Goal: Check status: Check status

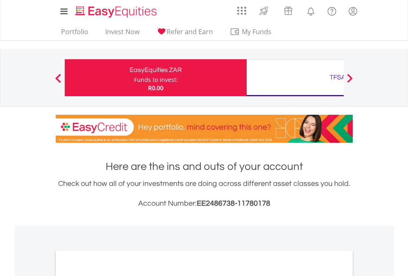
click at [134, 78] on div "Funds to invest:" at bounding box center [156, 80] width 44 height 8
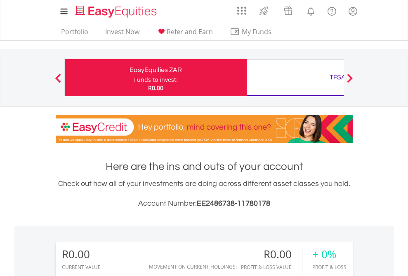
scroll to position [79, 129]
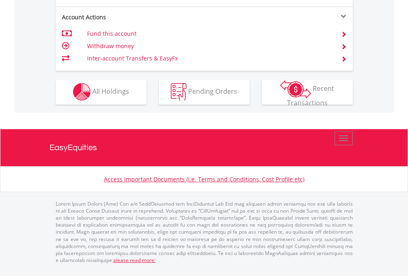
scroll to position [771, 0]
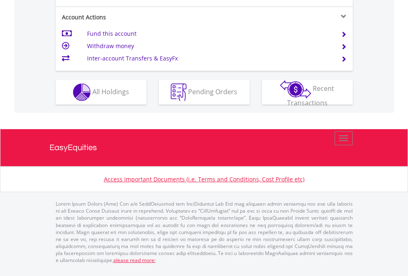
scroll to position [773, 0]
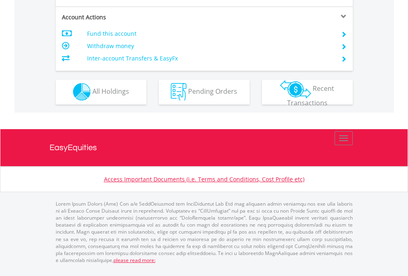
scroll to position [771, 0]
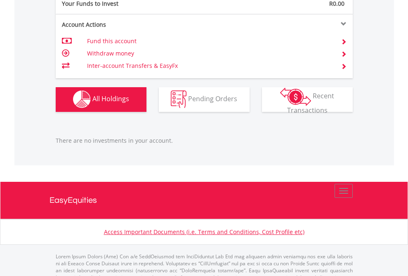
scroll to position [816, 0]
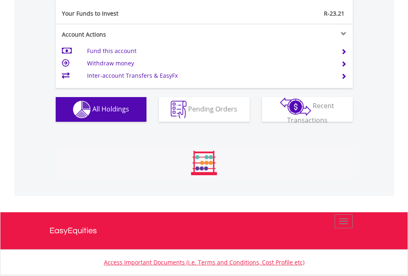
scroll to position [79, 129]
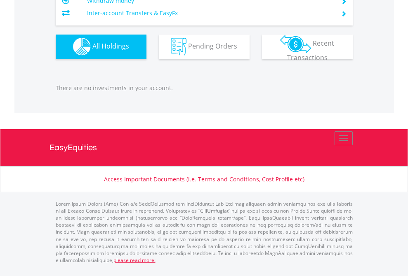
scroll to position [816, 0]
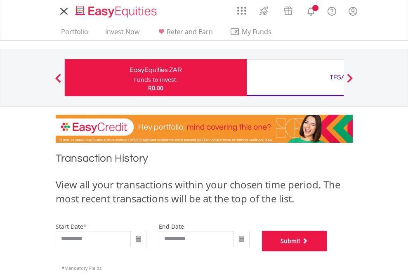
click at [327, 252] on button "Submit" at bounding box center [294, 241] width 65 height 21
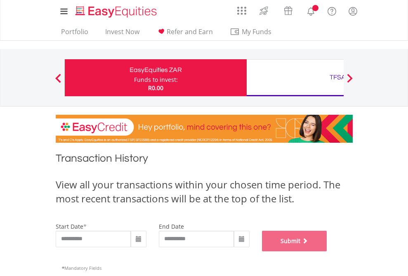
scroll to position [334, 0]
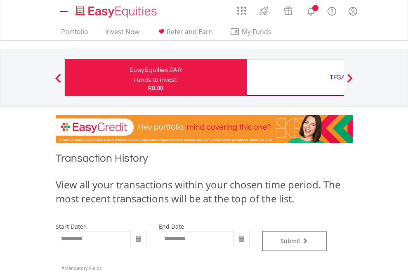
click at [295, 78] on div "TFSA" at bounding box center [337, 78] width 172 height 12
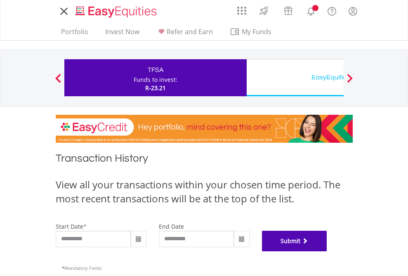
click at [327, 252] on button "Submit" at bounding box center [294, 241] width 65 height 21
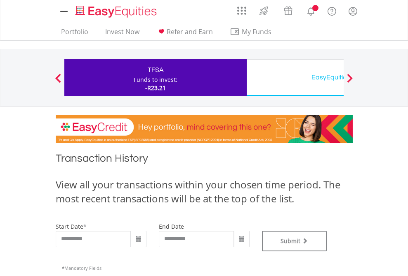
click at [295, 78] on div "EasyEquities USD" at bounding box center [337, 78] width 172 height 12
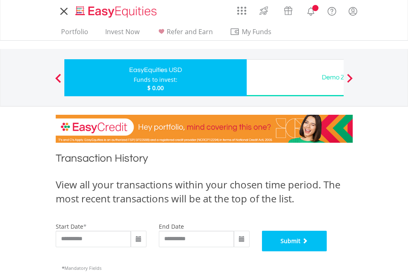
click at [327, 252] on button "Submit" at bounding box center [294, 241] width 65 height 21
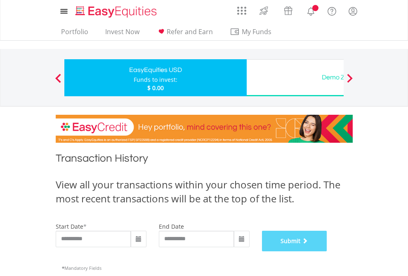
scroll to position [334, 0]
